Goal: Use online tool/utility

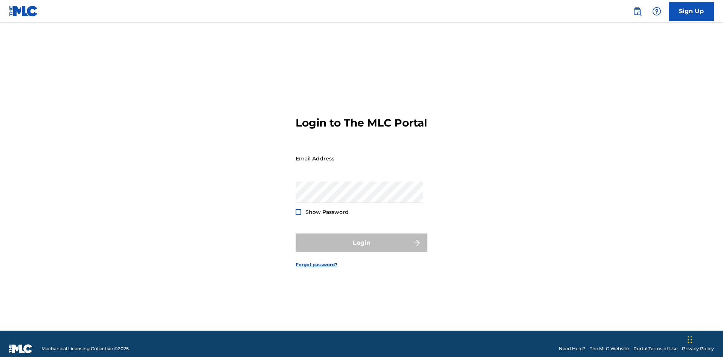
scroll to position [10, 0]
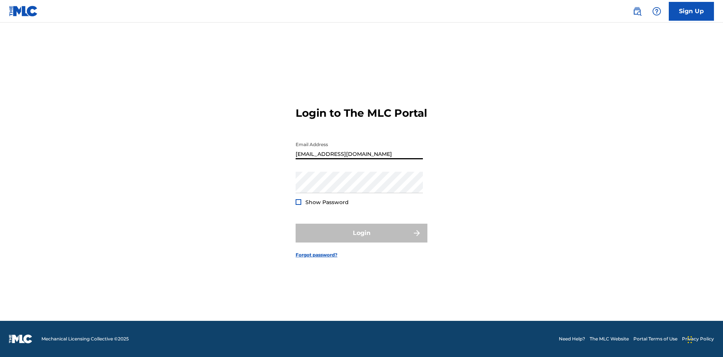
type input "[EMAIL_ADDRESS][DOMAIN_NAME]"
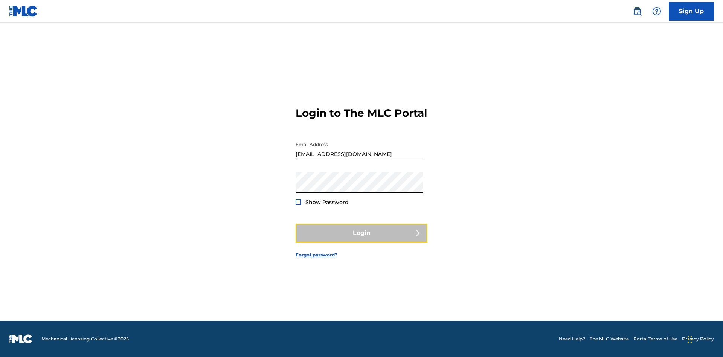
click at [362, 240] on button "Login" at bounding box center [362, 233] width 132 height 19
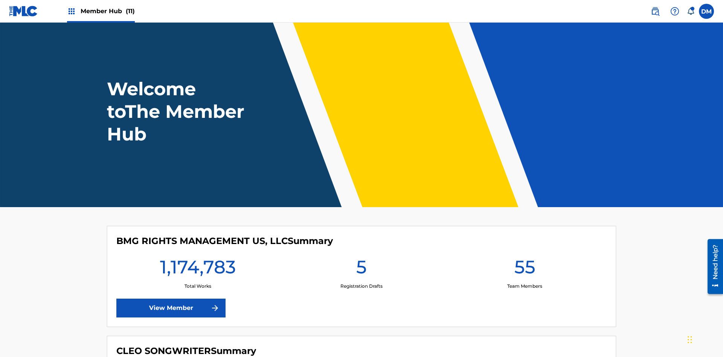
click at [107, 11] on span "Member Hub (11)" at bounding box center [108, 11] width 54 height 9
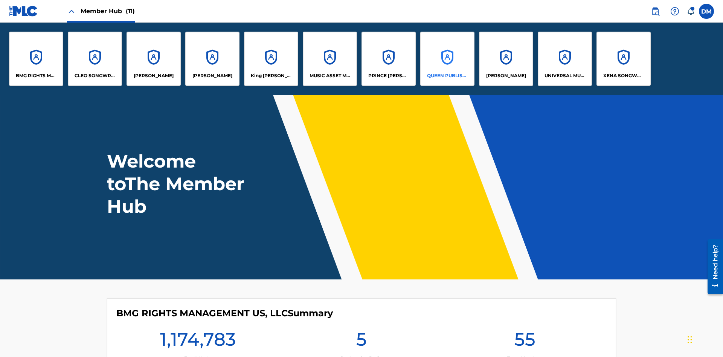
click at [447, 76] on p "QUEEN PUBLISHA" at bounding box center [447, 75] width 41 height 7
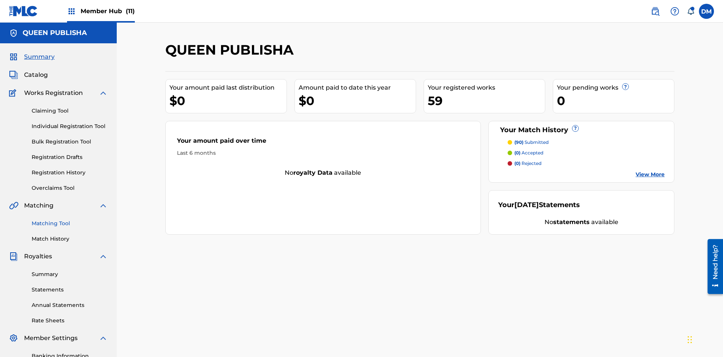
click at [70, 220] on link "Matching Tool" at bounding box center [70, 224] width 76 height 8
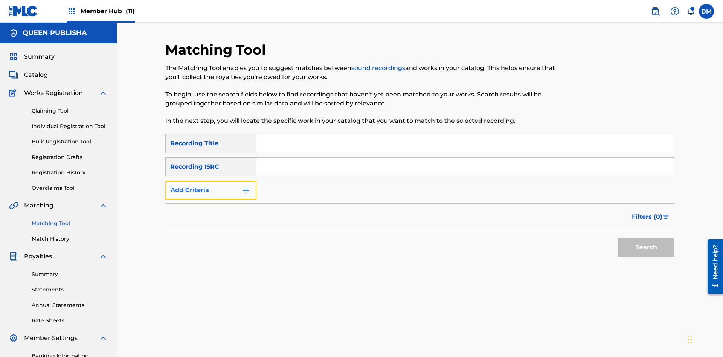
click at [211, 181] on button "Add Criteria" at bounding box center [210, 190] width 91 height 19
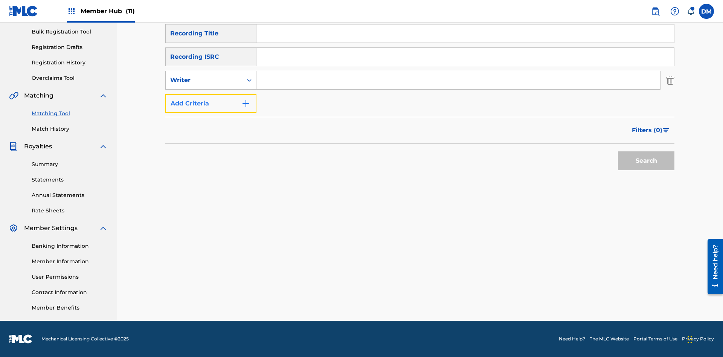
click at [211, 104] on button "Add Criteria" at bounding box center [210, 103] width 91 height 19
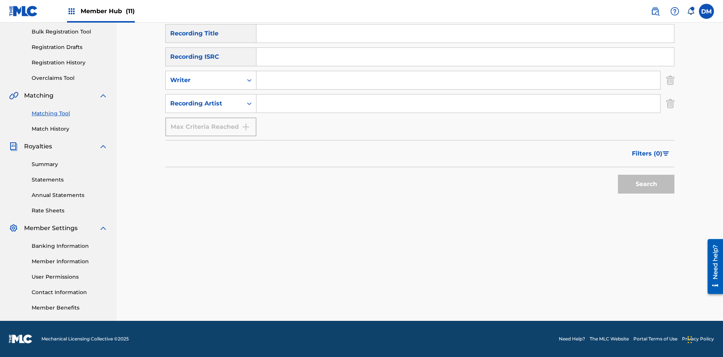
click at [465, 43] on input "Search Form" at bounding box center [466, 33] width 418 height 18
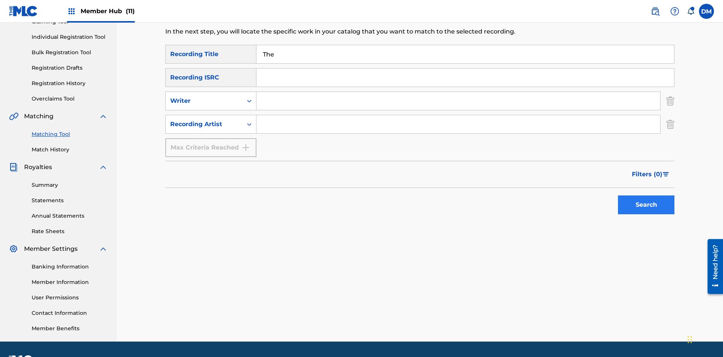
type input "The"
click at [646, 195] on button "Search" at bounding box center [646, 204] width 57 height 19
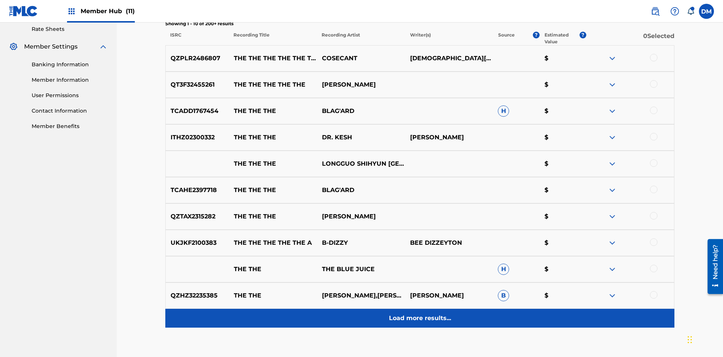
click at [420, 314] on p "Load more results..." at bounding box center [420, 318] width 62 height 9
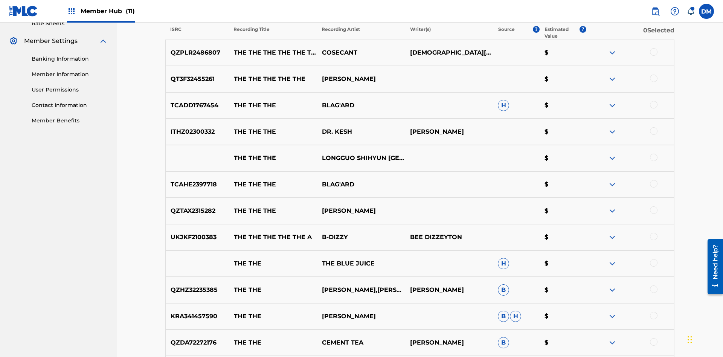
click at [654, 49] on div at bounding box center [654, 52] width 8 height 8
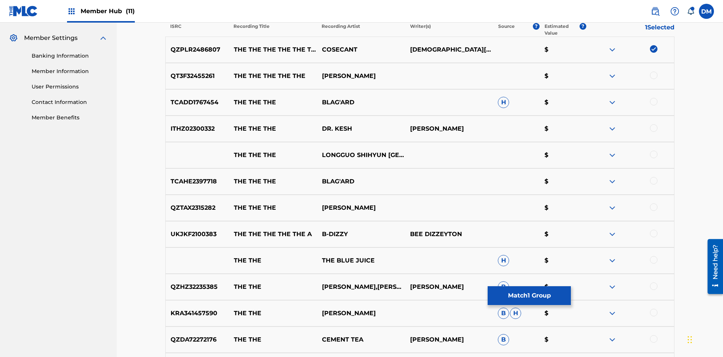
click at [654, 98] on div at bounding box center [654, 102] width 8 height 8
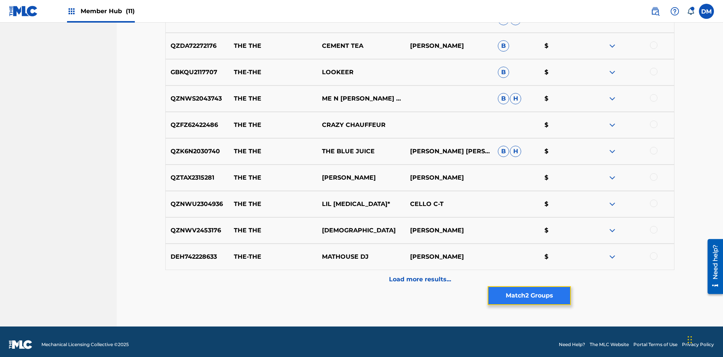
click at [529, 296] on button "Match 2 Groups" at bounding box center [529, 295] width 83 height 19
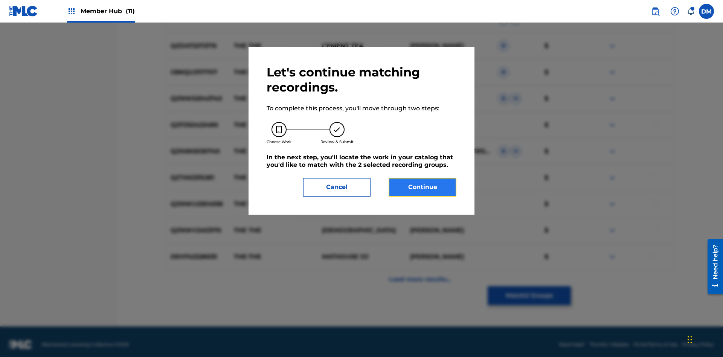
click at [423, 187] on button "Continue" at bounding box center [423, 187] width 68 height 19
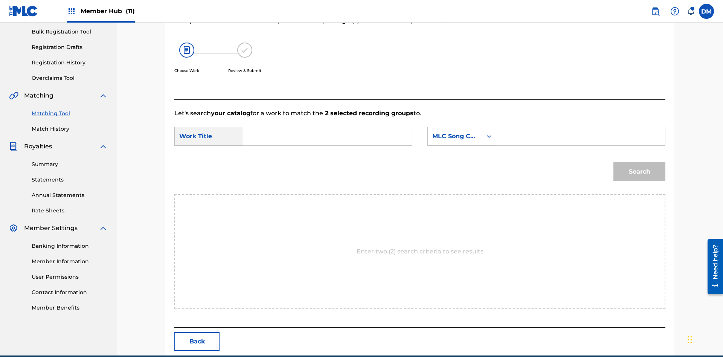
click at [328, 127] on input "Search Form" at bounding box center [328, 136] width 156 height 18
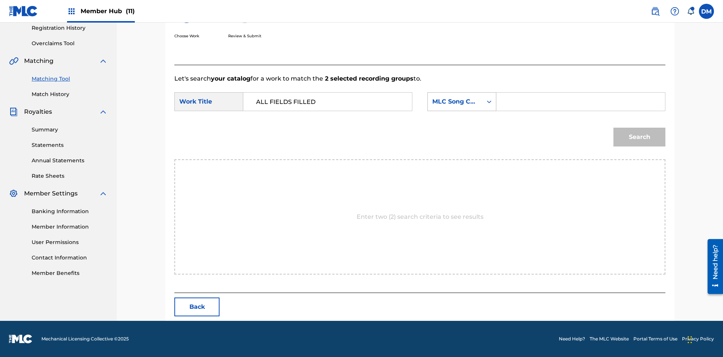
type input "ALL FIELDS FILLED"
click at [462, 102] on div "MLC Song Code" at bounding box center [455, 101] width 46 height 9
click at [462, 111] on div "ISWC" at bounding box center [462, 111] width 68 height 19
click at [580, 102] on input "Search Form" at bounding box center [581, 102] width 156 height 18
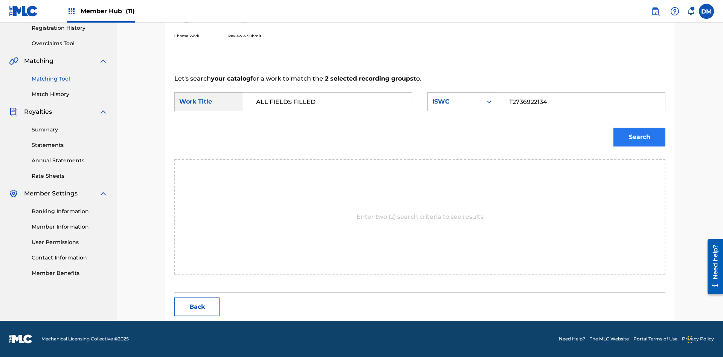
type input "T2736922134"
click at [640, 137] on button "Search" at bounding box center [640, 137] width 52 height 19
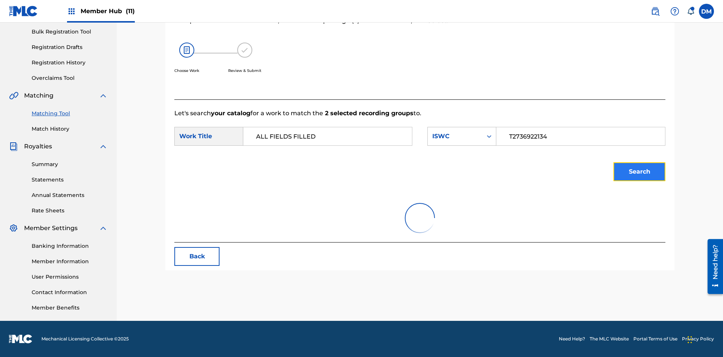
scroll to position [110, 0]
